Goal: Check status: Check status

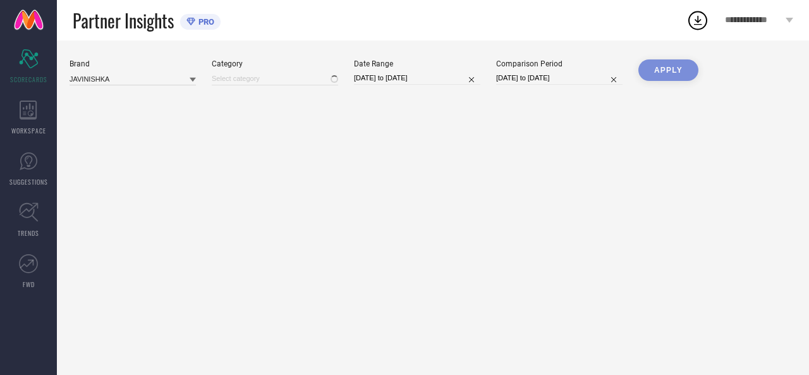
type input "All"
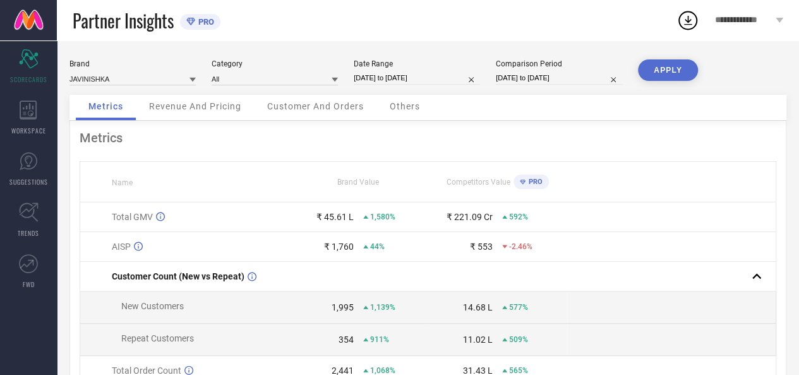
click at [420, 76] on input "[DATE] to [DATE]" at bounding box center [417, 77] width 126 height 13
select select "2025"
select select "1"
select select "2025"
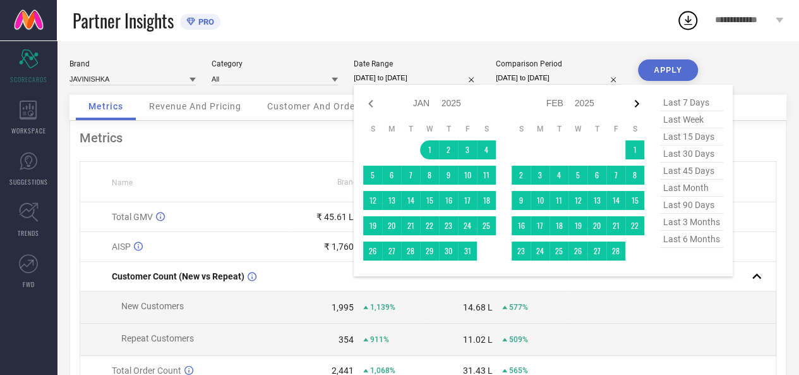
click at [638, 104] on icon at bounding box center [637, 104] width 4 height 8
select select "1"
select select "2025"
select select "2"
select select "2025"
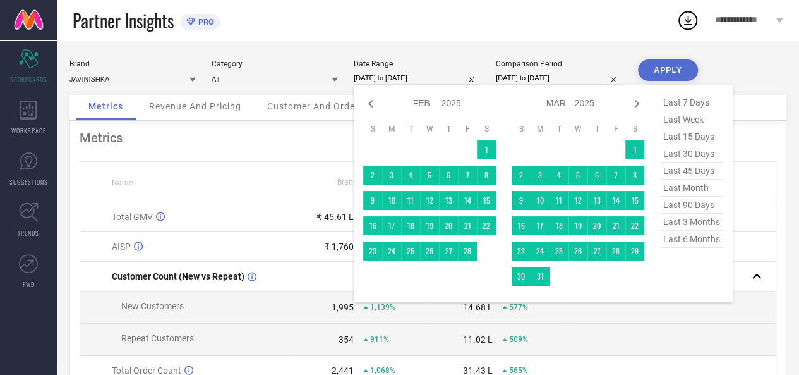
click at [638, 104] on icon at bounding box center [637, 104] width 4 height 8
select select "2"
select select "2025"
select select "3"
select select "2025"
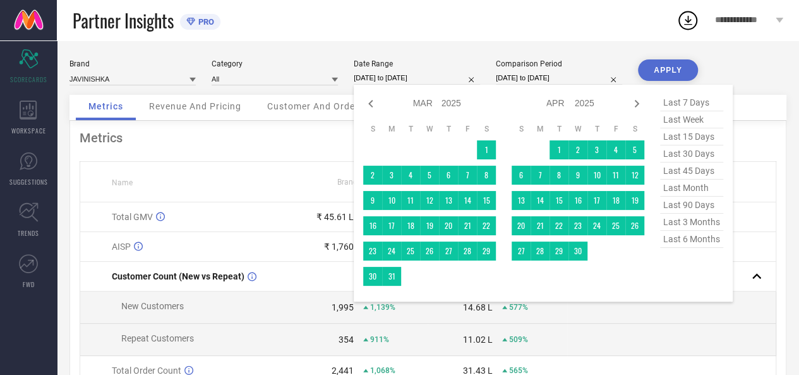
click at [638, 104] on icon at bounding box center [637, 104] width 4 height 8
select select "3"
select select "2025"
select select "4"
select select "2025"
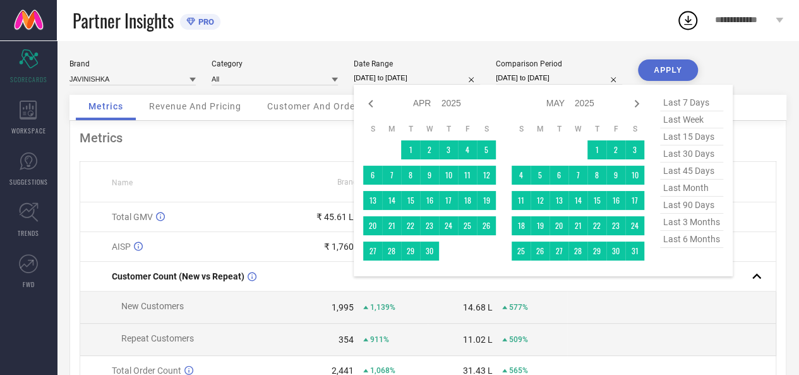
click at [638, 104] on icon at bounding box center [637, 104] width 4 height 8
select select "4"
select select "2025"
select select "5"
select select "2025"
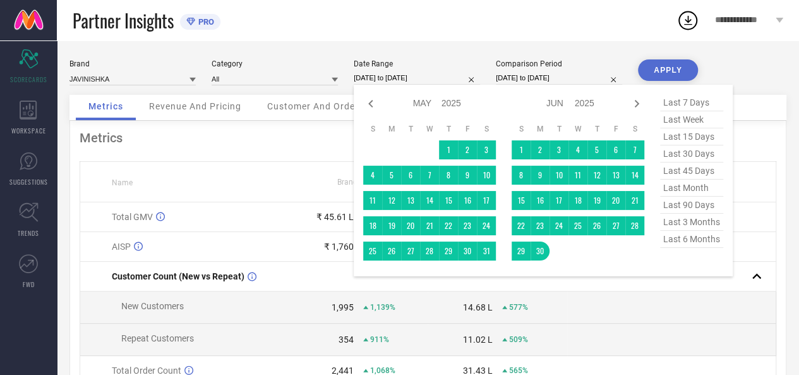
click at [638, 104] on icon at bounding box center [637, 104] width 4 height 8
select select "5"
select select "2025"
select select "6"
select select "2025"
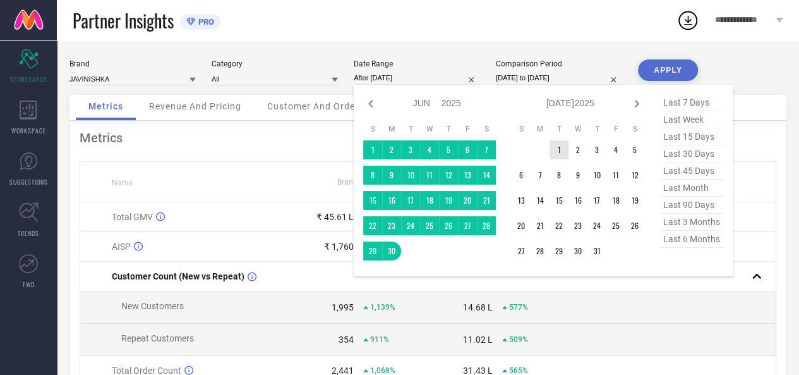
click at [555, 155] on td "1" at bounding box center [559, 149] width 19 height 19
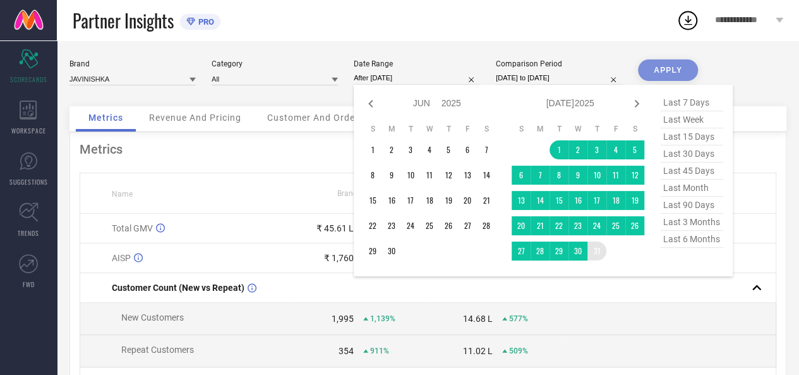
type input "[DATE] to [DATE]"
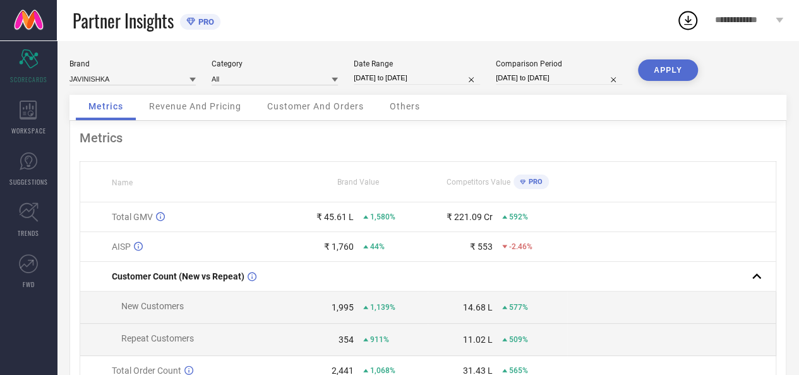
select select "5"
select select "2024"
select select "6"
select select "2024"
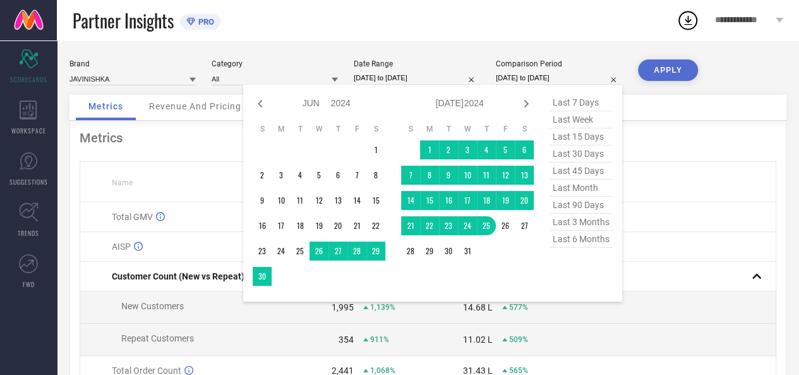
click at [526, 77] on input "[DATE] to [DATE]" at bounding box center [559, 77] width 126 height 13
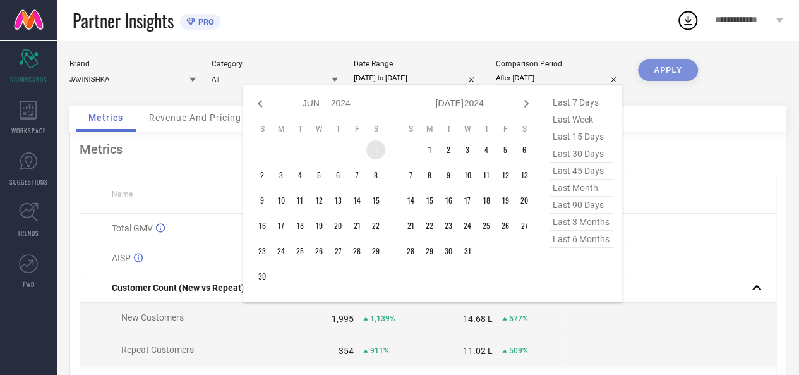
click at [373, 150] on td "1" at bounding box center [375, 149] width 19 height 19
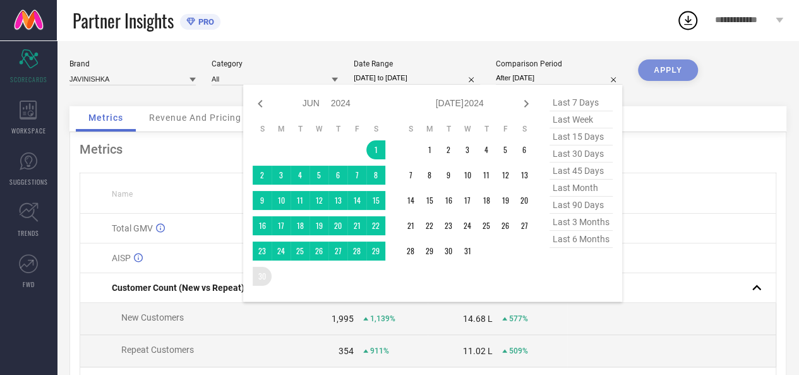
type input "[DATE] to [DATE]"
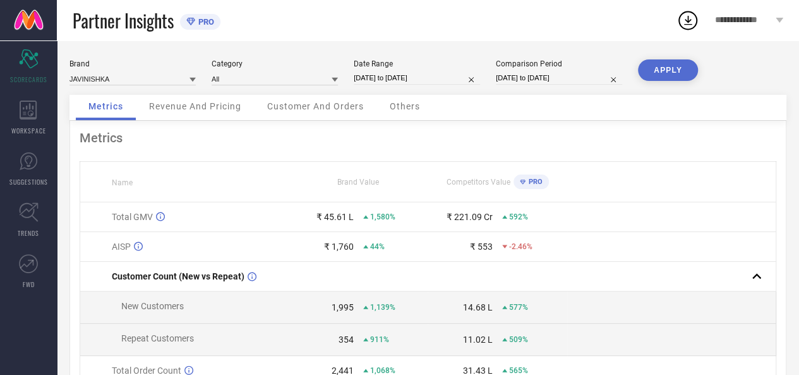
click at [656, 74] on button "APPLY" at bounding box center [668, 69] width 60 height 21
select select "6"
select select "2025"
select select "7"
select select "2025"
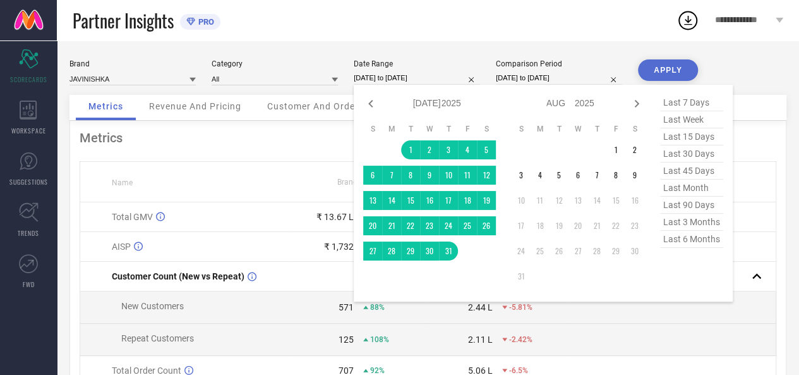
click at [432, 79] on input "[DATE] to [DATE]" at bounding box center [417, 77] width 126 height 13
click at [372, 104] on icon at bounding box center [370, 103] width 15 height 15
select select "5"
select select "2025"
select select "6"
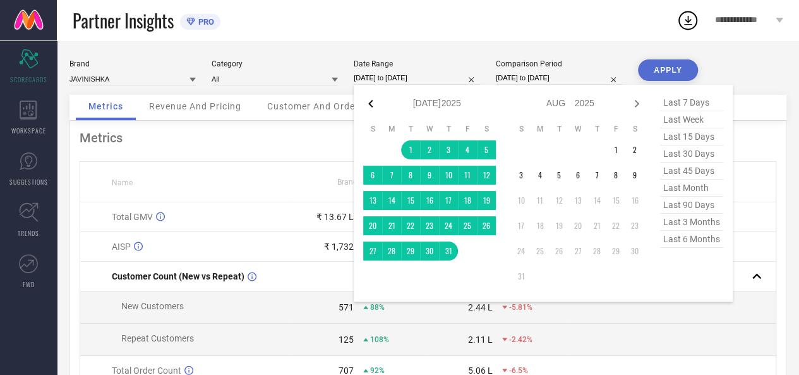
select select "2025"
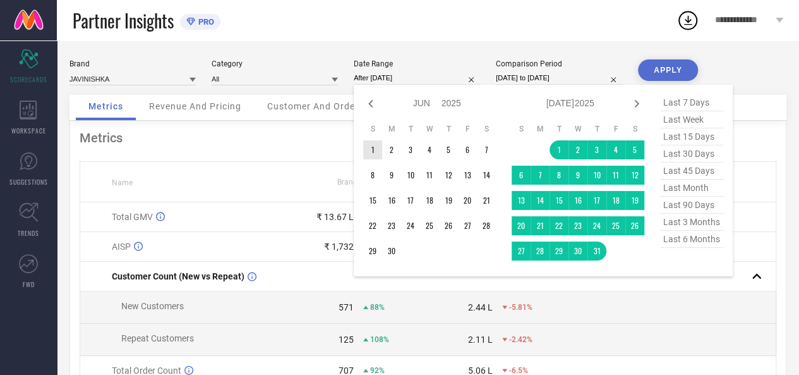
click at [369, 151] on td "1" at bounding box center [372, 149] width 19 height 19
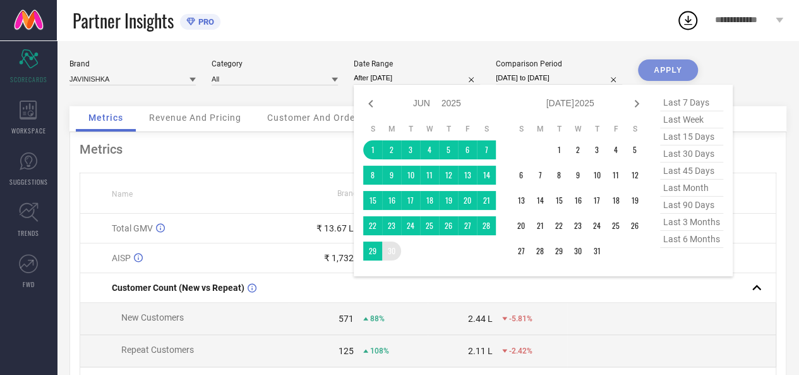
type input "[DATE] to [DATE]"
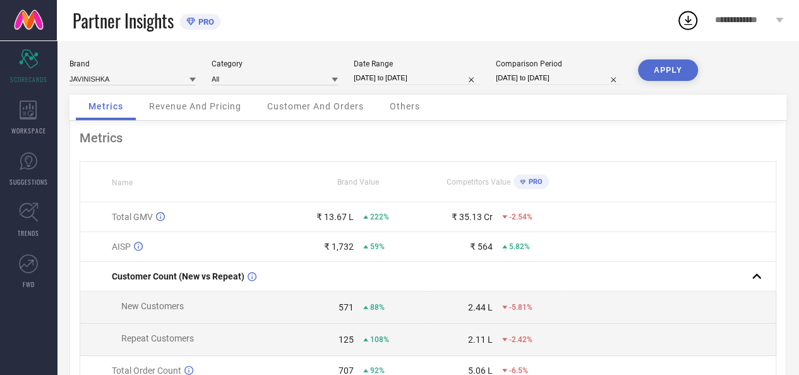
select select "5"
select select "2024"
select select "6"
select select "2024"
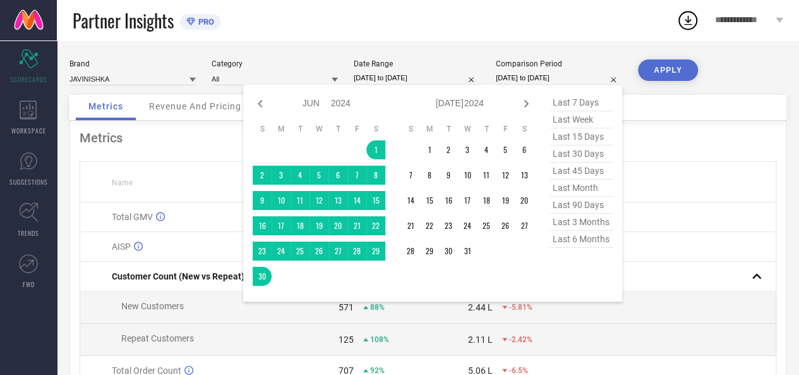
click at [566, 75] on input "[DATE] to [DATE]" at bounding box center [559, 77] width 126 height 13
click at [259, 102] on icon at bounding box center [260, 103] width 15 height 15
select select "4"
select select "2024"
select select "5"
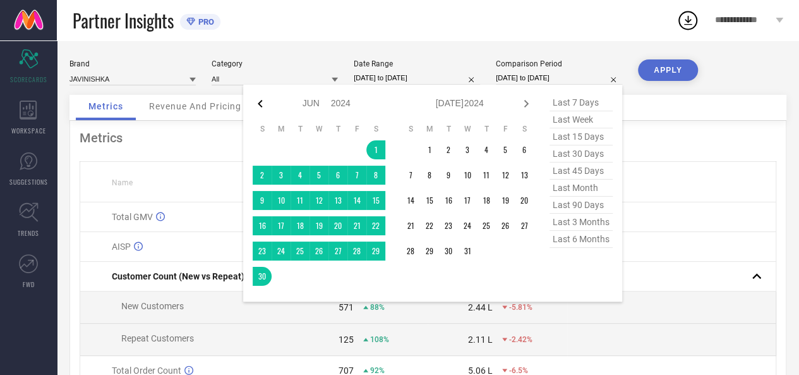
select select "2024"
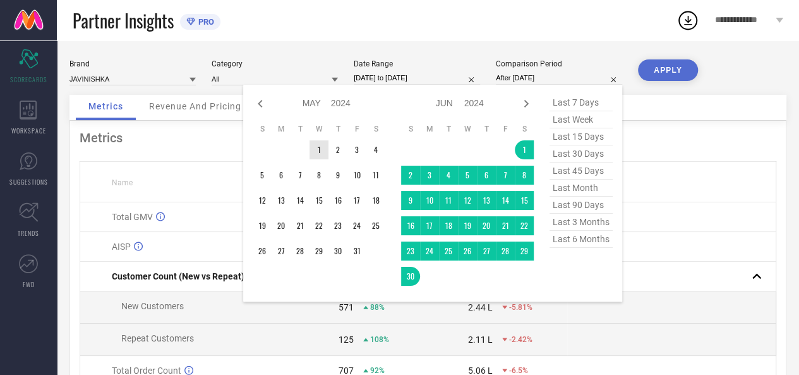
click at [313, 152] on td "1" at bounding box center [319, 149] width 19 height 19
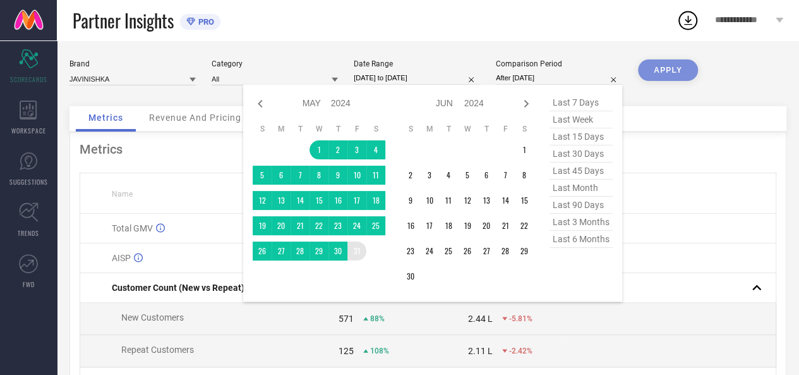
type input "[DATE] to [DATE]"
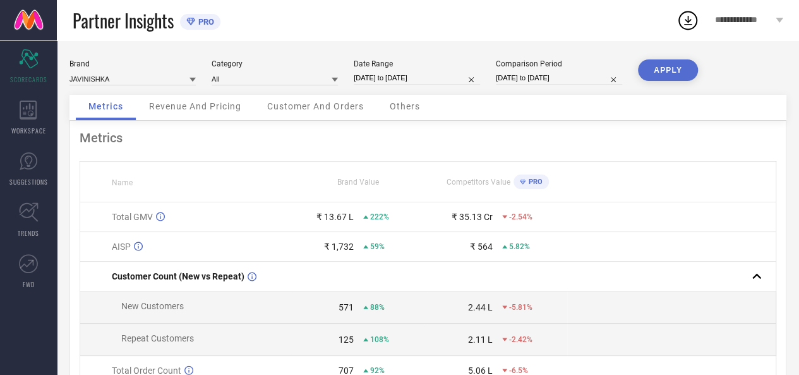
click at [651, 73] on button "APPLY" at bounding box center [668, 69] width 60 height 21
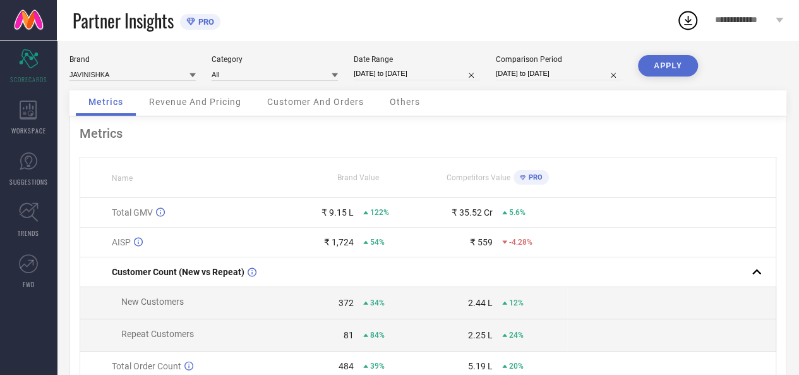
scroll to position [6, 0]
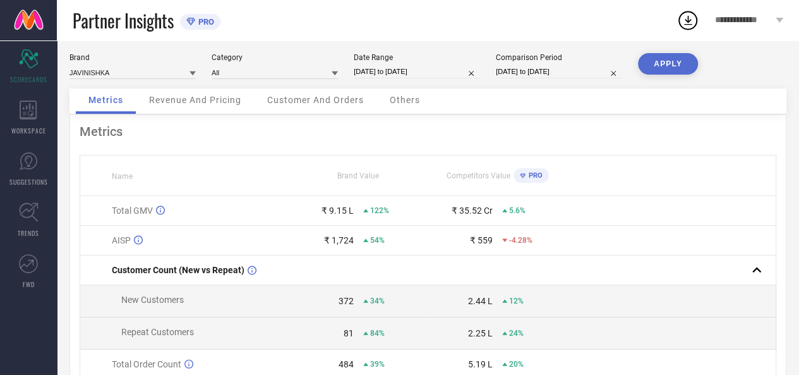
click at [444, 70] on input "[DATE] to [DATE]" at bounding box center [417, 71] width 126 height 13
select select "5"
select select "2025"
select select "6"
select select "2025"
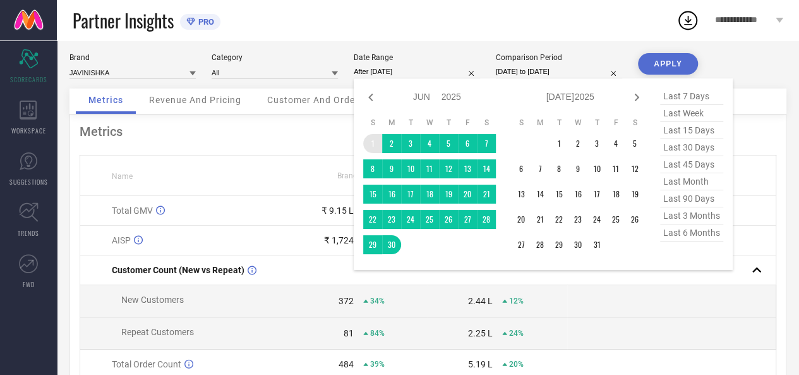
click at [368, 151] on td "1" at bounding box center [372, 143] width 19 height 19
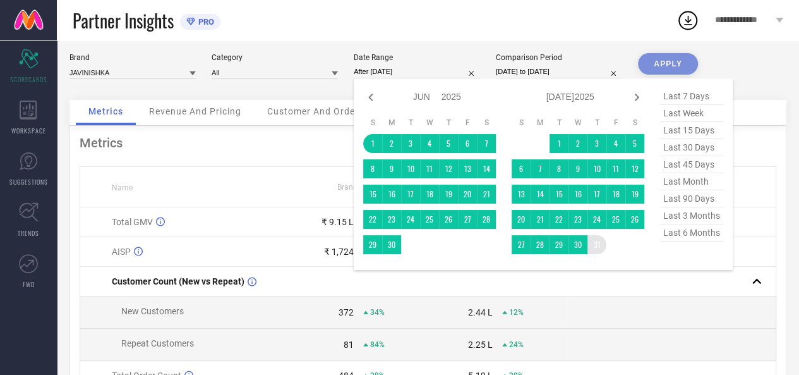
type input "[DATE] to [DATE]"
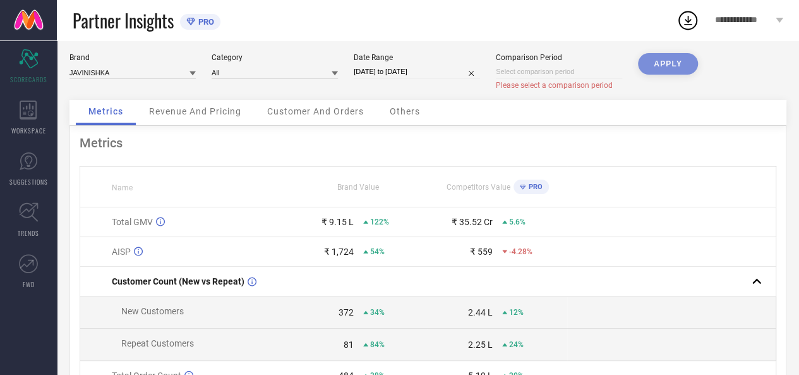
click at [582, 69] on input at bounding box center [559, 71] width 126 height 13
select select "7"
select select "2025"
select select "8"
select select "2025"
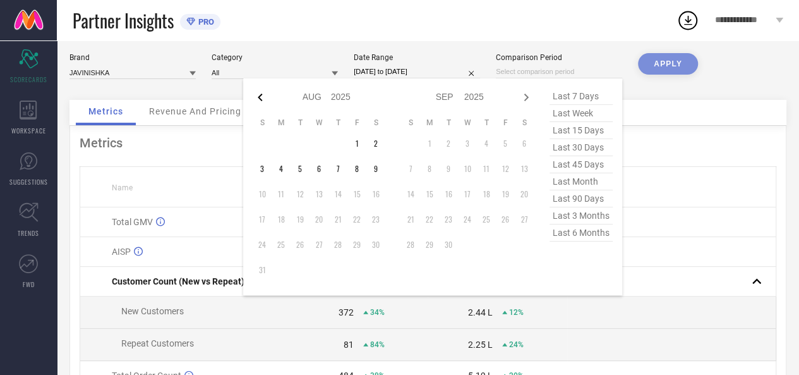
click at [255, 94] on icon at bounding box center [260, 97] width 15 height 15
select select "6"
select select "2025"
select select "7"
select select "2025"
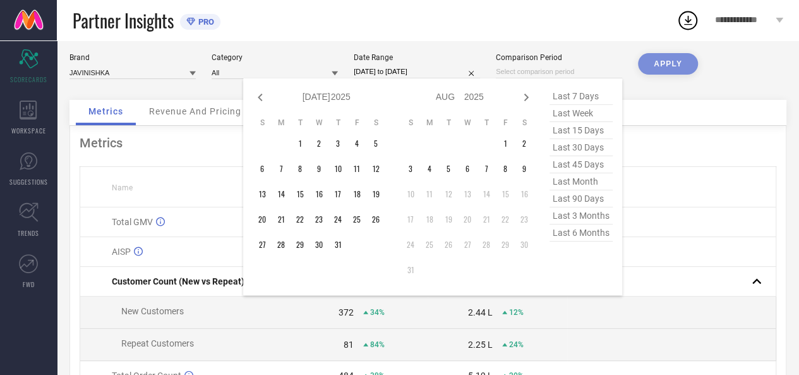
click at [255, 94] on icon at bounding box center [260, 97] width 15 height 15
select select "5"
select select "2025"
select select "6"
select select "2025"
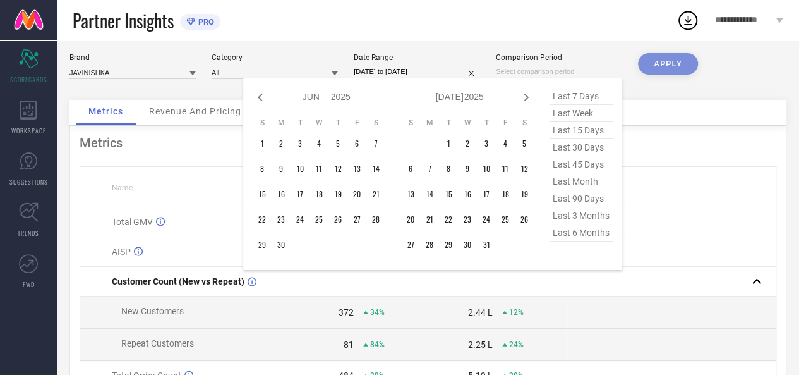
click at [255, 94] on icon at bounding box center [260, 97] width 15 height 15
select select "4"
select select "2025"
select select "5"
select select "2025"
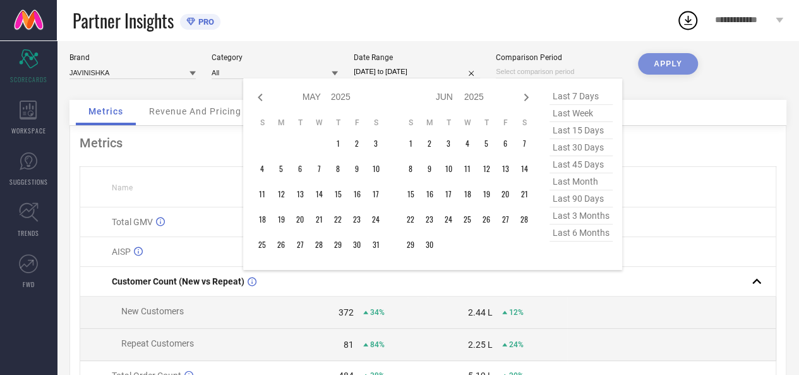
click at [255, 94] on icon at bounding box center [260, 97] width 15 height 15
select select "3"
select select "2025"
select select "4"
select select "2025"
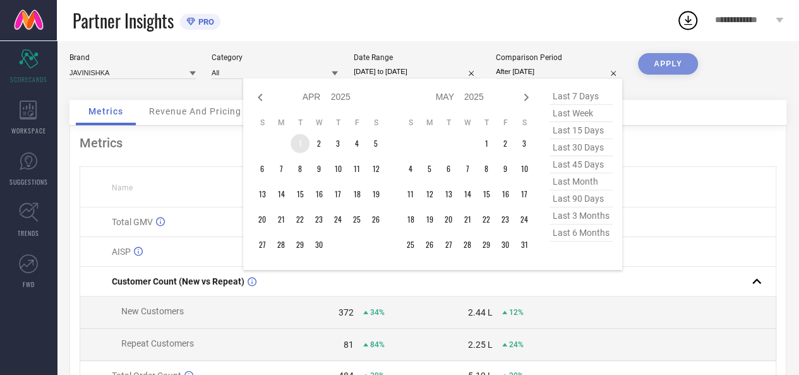
click at [298, 140] on td "1" at bounding box center [300, 143] width 19 height 19
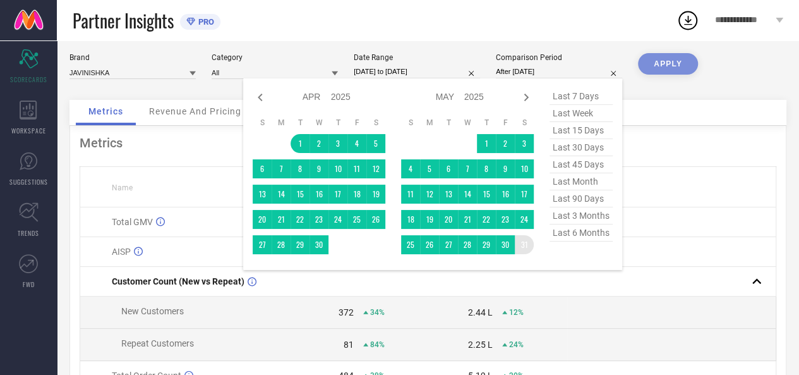
type input "[DATE] to [DATE]"
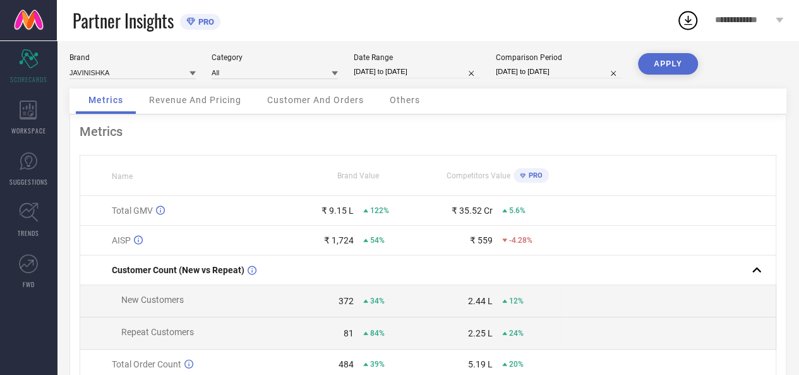
click at [680, 64] on button "APPLY" at bounding box center [668, 63] width 60 height 21
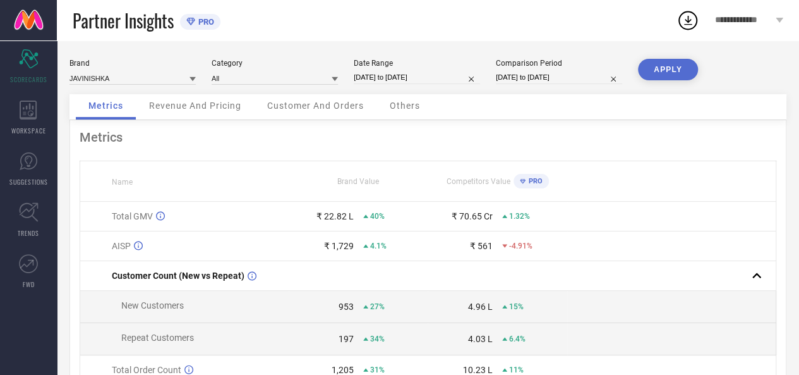
scroll to position [0, 0]
click at [234, 100] on div "Revenue And Pricing" at bounding box center [195, 107] width 118 height 25
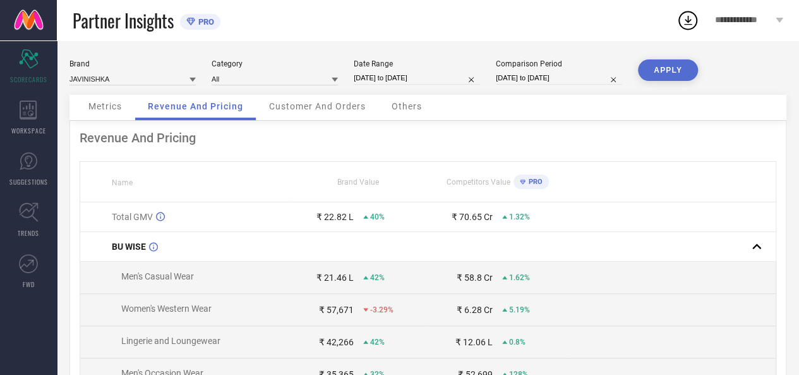
click at [334, 111] on span "Customer And Orders" at bounding box center [317, 106] width 97 height 10
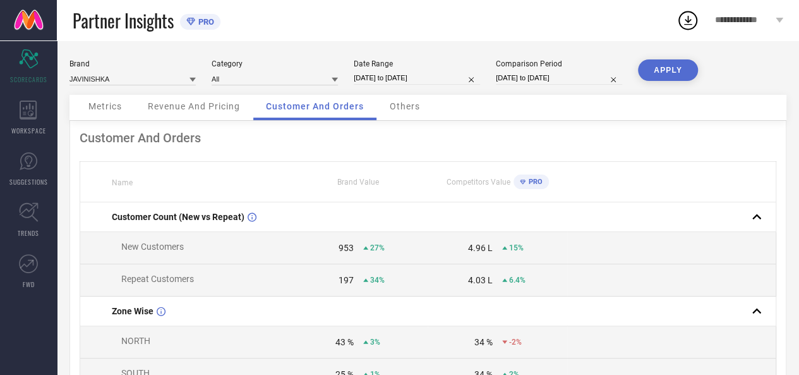
click at [404, 106] on span "Others" at bounding box center [405, 106] width 30 height 10
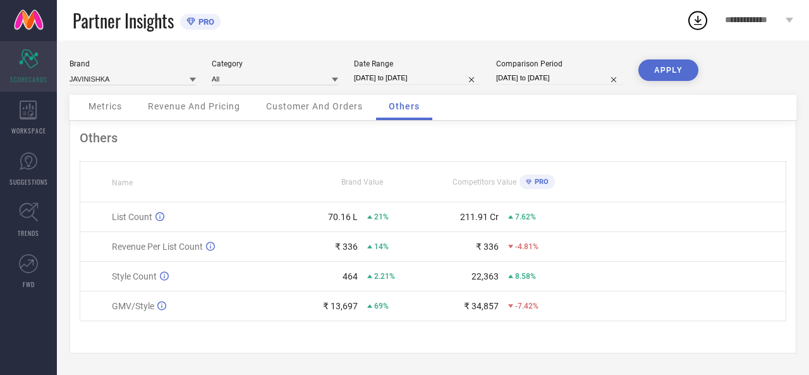
click at [29, 63] on icon "Scorecard" at bounding box center [29, 58] width 20 height 19
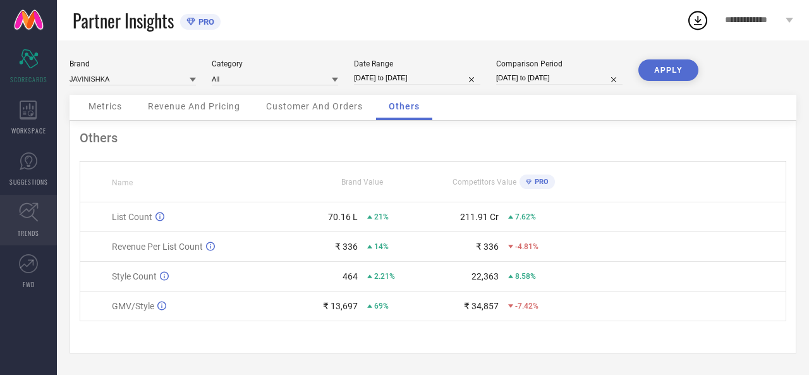
click at [30, 209] on icon at bounding box center [28, 212] width 19 height 19
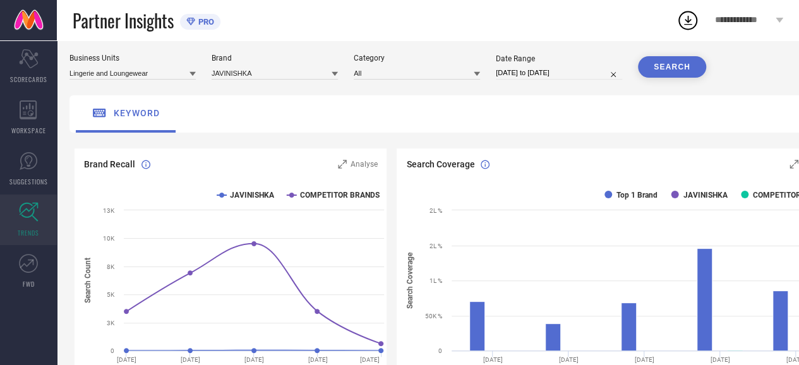
scroll to position [51, 0]
